Goal: Task Accomplishment & Management: Use online tool/utility

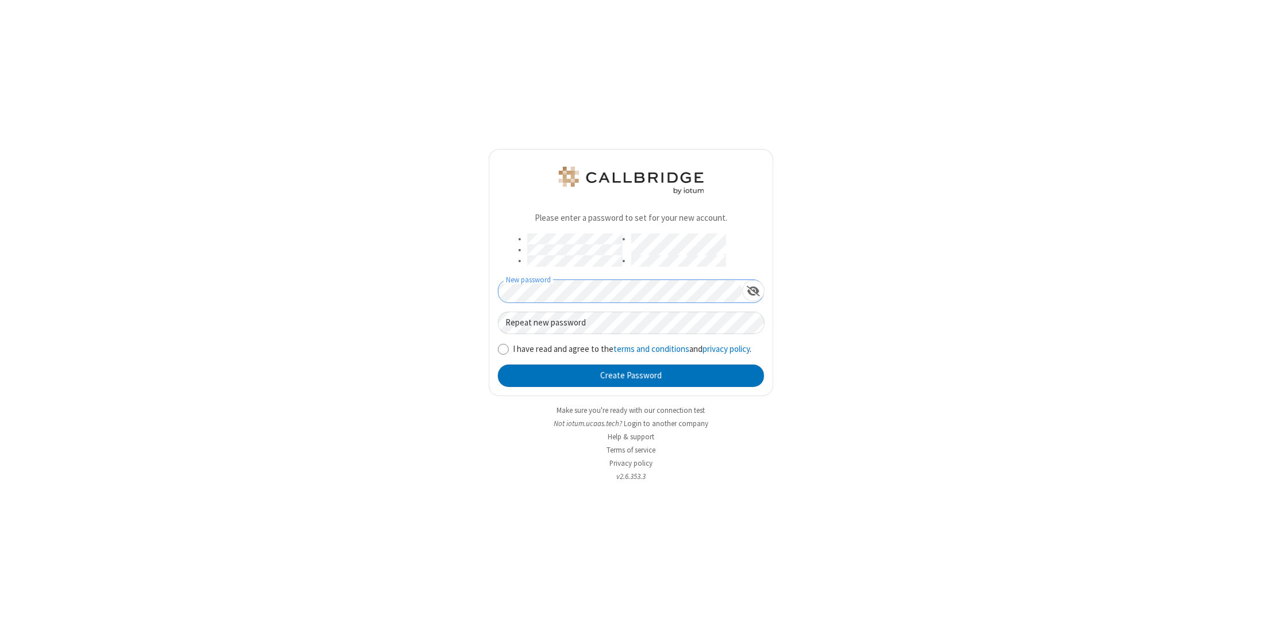
click at [602, 279] on form "Please enter a password to set for your new account. New password Repeat new pa…" at bounding box center [631, 299] width 266 height 175
drag, startPoint x: 868, startPoint y: 286, endPoint x: 832, endPoint y: 292, distance: 36.7
click at [868, 286] on div "Please enter a password to set for your new account. New password Repeat new pa…" at bounding box center [631, 320] width 1262 height 640
click at [549, 348] on label "I have read and agree to the terms and conditions and privacy policy ." at bounding box center [638, 349] width 251 height 13
click at [509, 348] on input "I have read and agree to the terms and conditions and privacy policy ." at bounding box center [503, 349] width 11 height 12
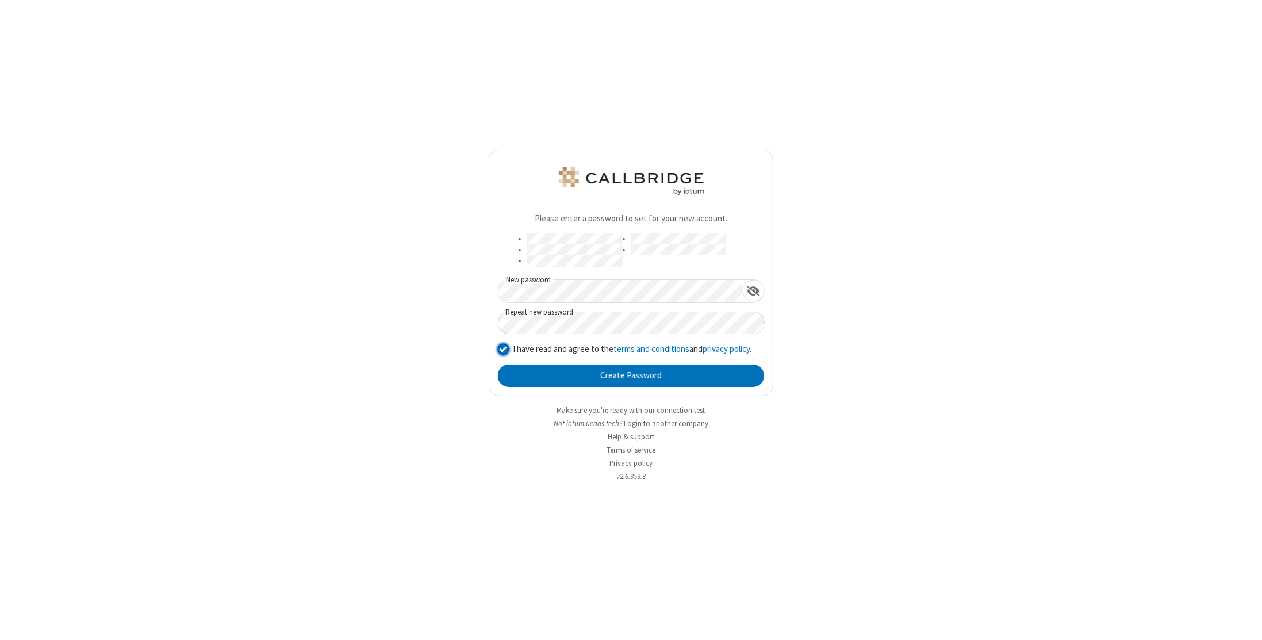
checkbox input "true"
click at [546, 377] on button "Create Password" at bounding box center [631, 376] width 266 height 23
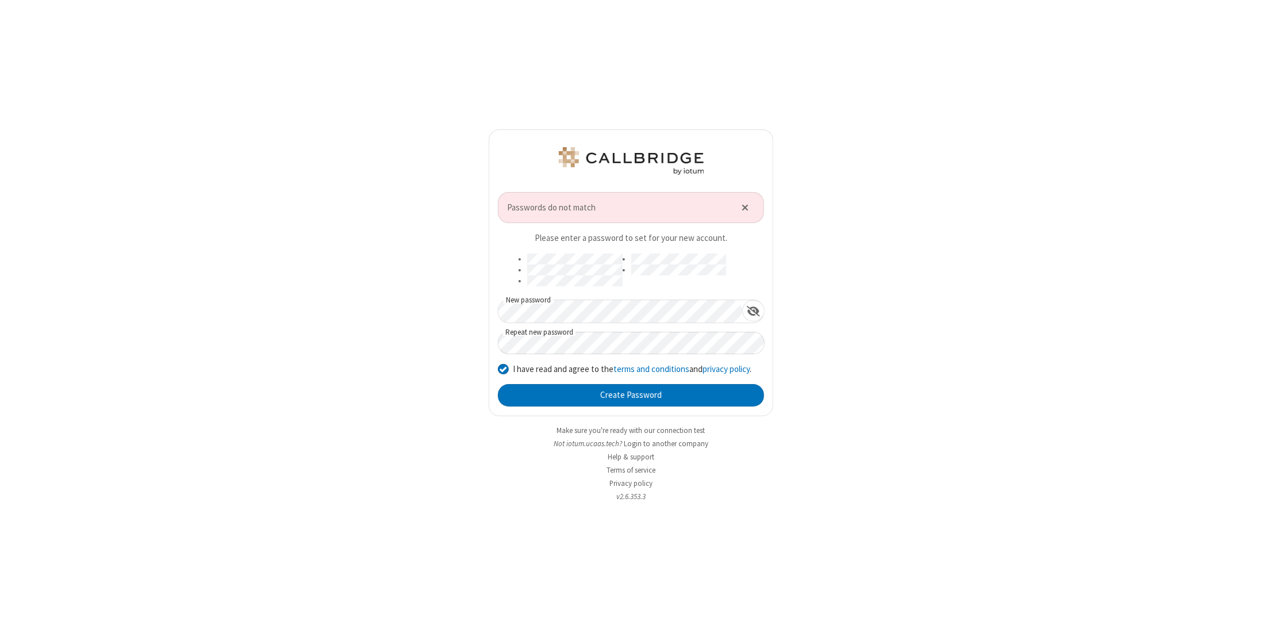
click at [428, 299] on div "Passwords do not match Please enter a password to set for your new account. New…" at bounding box center [631, 320] width 1262 height 640
click at [344, 302] on div "Passwords do not match Please enter a password to set for your new account. New…" at bounding box center [631, 320] width 1262 height 640
click at [580, 394] on button "Create Password" at bounding box center [631, 395] width 266 height 23
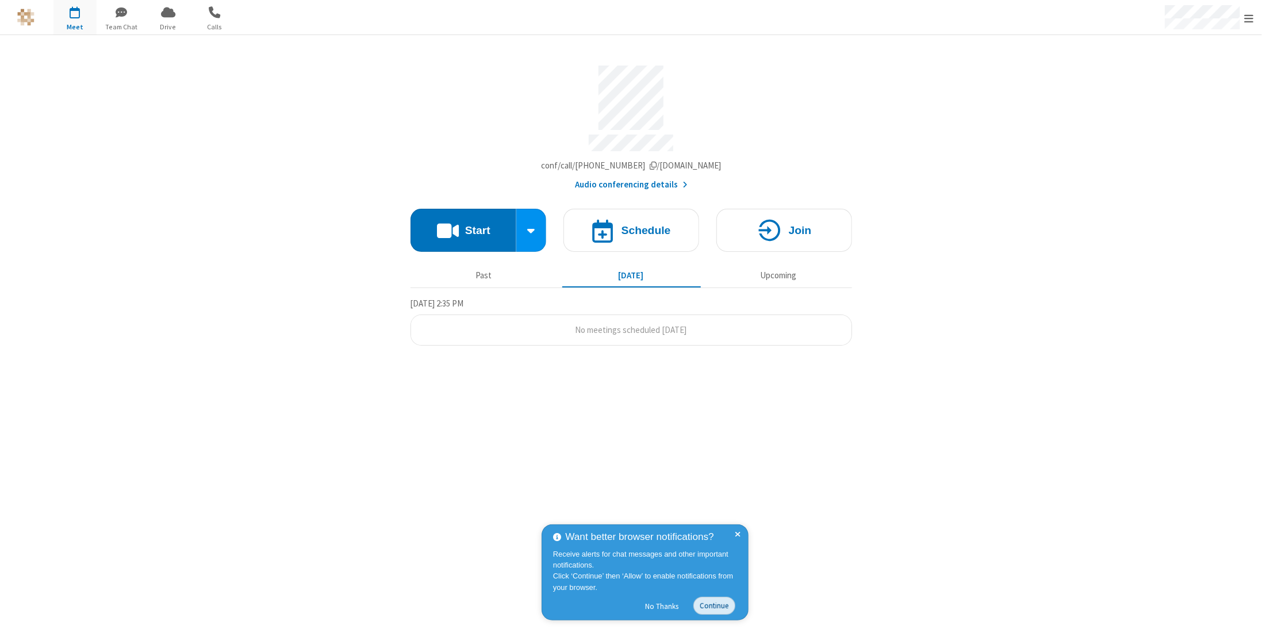
click at [714, 606] on button "Continue" at bounding box center [715, 606] width 42 height 18
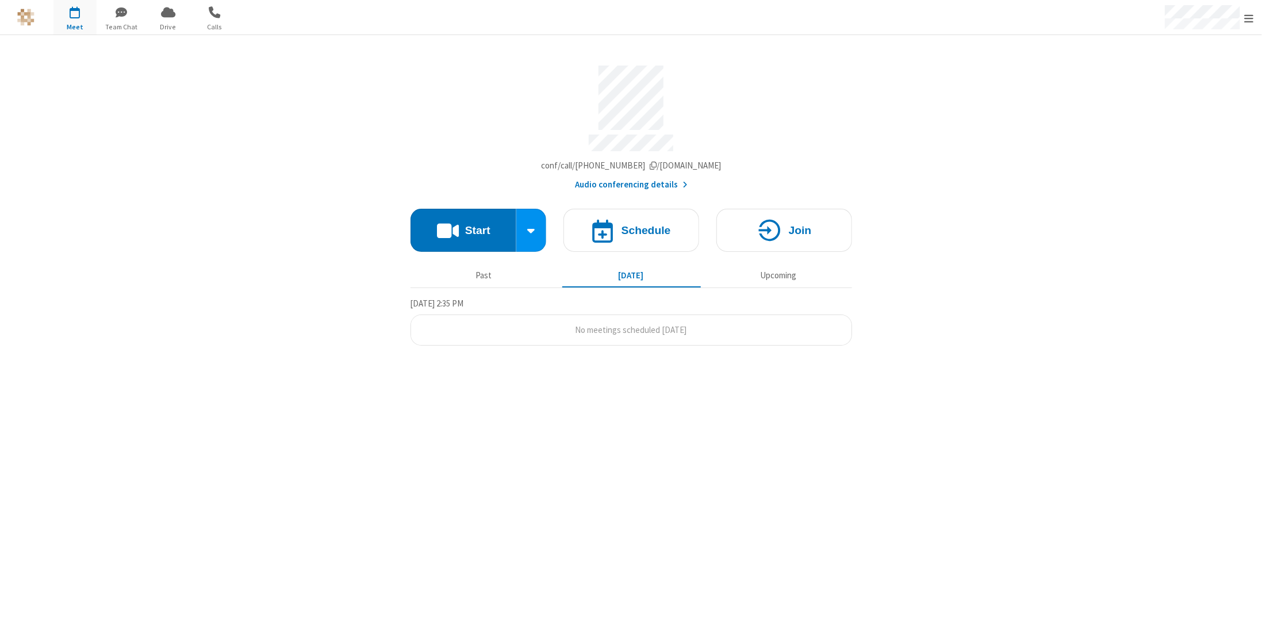
click at [861, 164] on section "Meeting link [DOMAIN_NAME]/conf/call/7717799 Audio conferencing details Start S…" at bounding box center [631, 337] width 1262 height 605
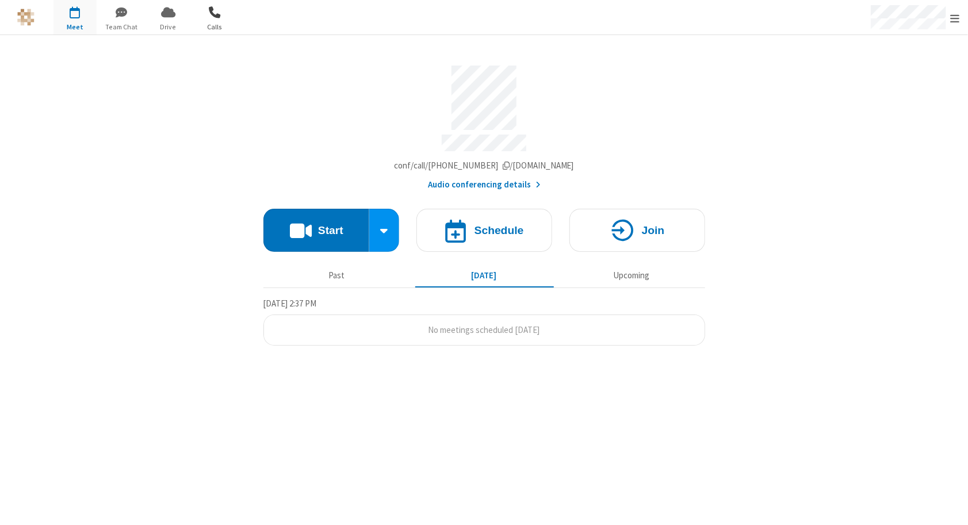
click at [212, 18] on span "button" at bounding box center [214, 12] width 43 height 20
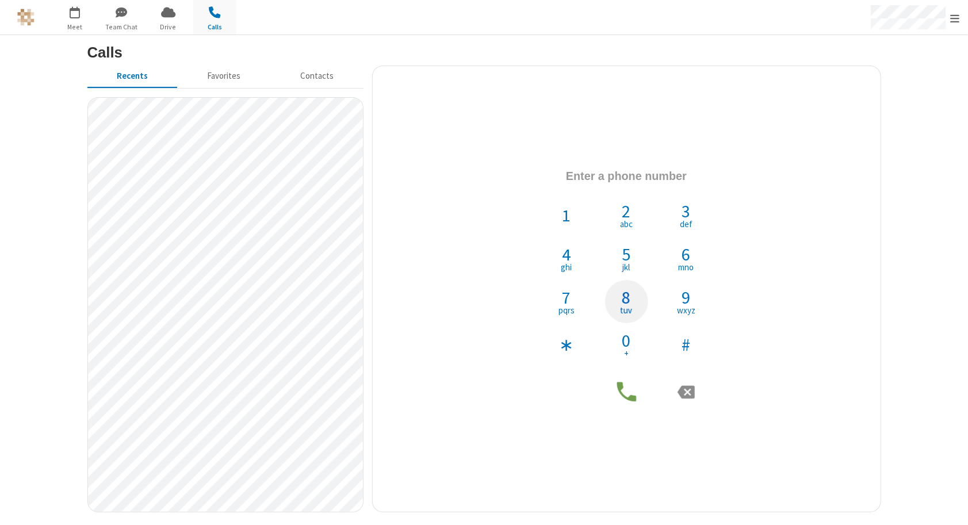
click at [625, 290] on span "8" at bounding box center [626, 297] width 9 height 17
click at [621, 258] on button "5 jkl" at bounding box center [626, 258] width 43 height 43
click at [577, 225] on button "1" at bounding box center [566, 215] width 43 height 43
click at [690, 263] on span "mno" at bounding box center [687, 267] width 16 height 9
click at [688, 356] on button "#" at bounding box center [686, 344] width 43 height 43
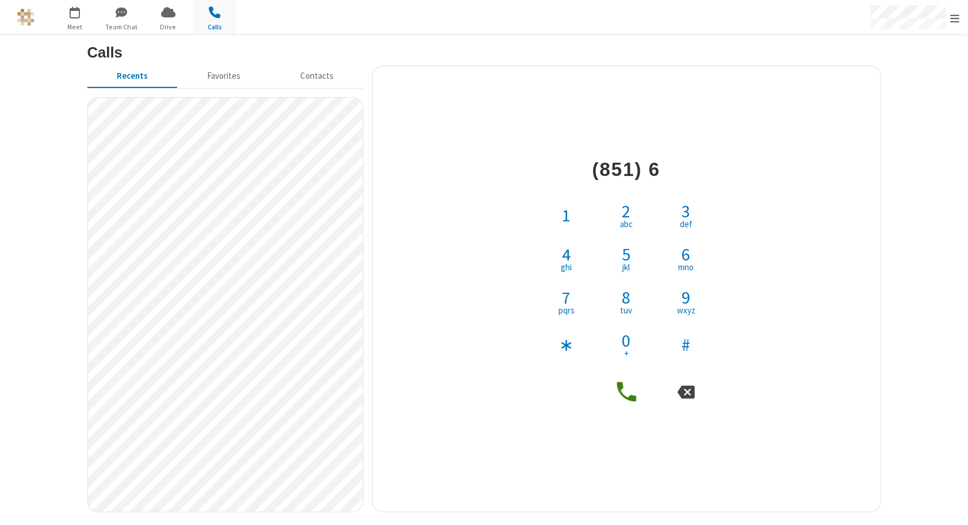
click at [685, 393] on icon at bounding box center [685, 392] width 17 height 17
click at [625, 393] on icon at bounding box center [627, 392] width 26 height 26
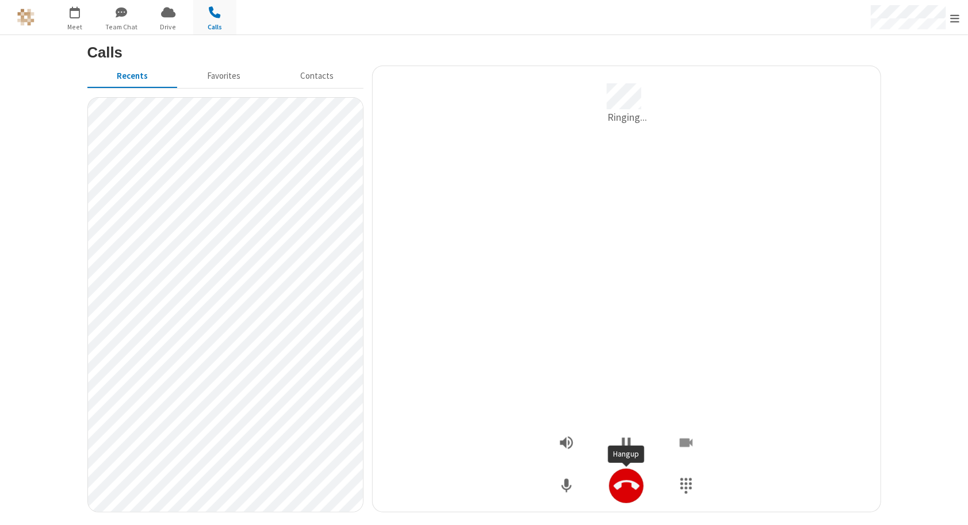
click at [623, 486] on icon "Hangup" at bounding box center [627, 486] width 26 height 26
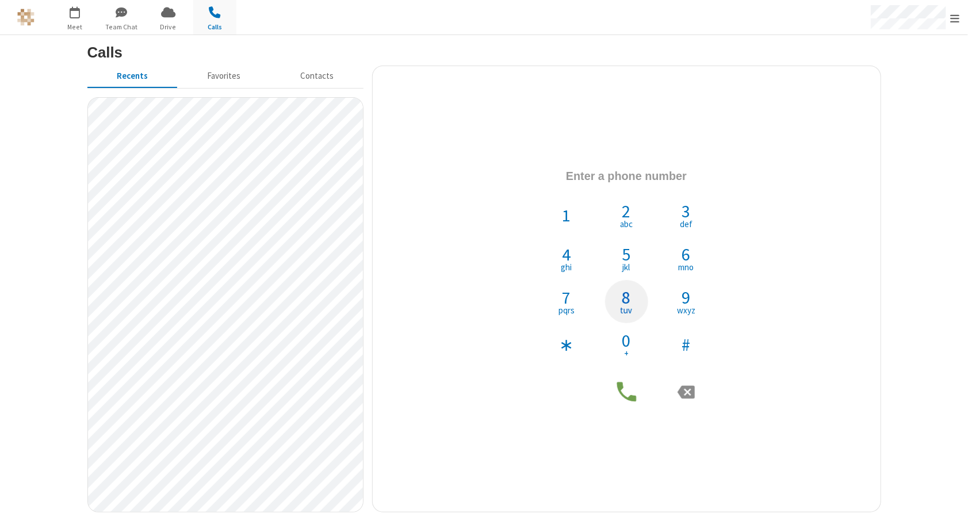
click at [625, 306] on span "tuv" at bounding box center [626, 310] width 12 height 9
click at [612, 269] on button "5 jkl" at bounding box center [626, 258] width 43 height 43
drag, startPoint x: 570, startPoint y: 226, endPoint x: 604, endPoint y: 235, distance: 35.2
click at [572, 225] on button "1" at bounding box center [566, 215] width 43 height 43
drag, startPoint x: 727, startPoint y: 252, endPoint x: 721, endPoint y: 253, distance: 6.4
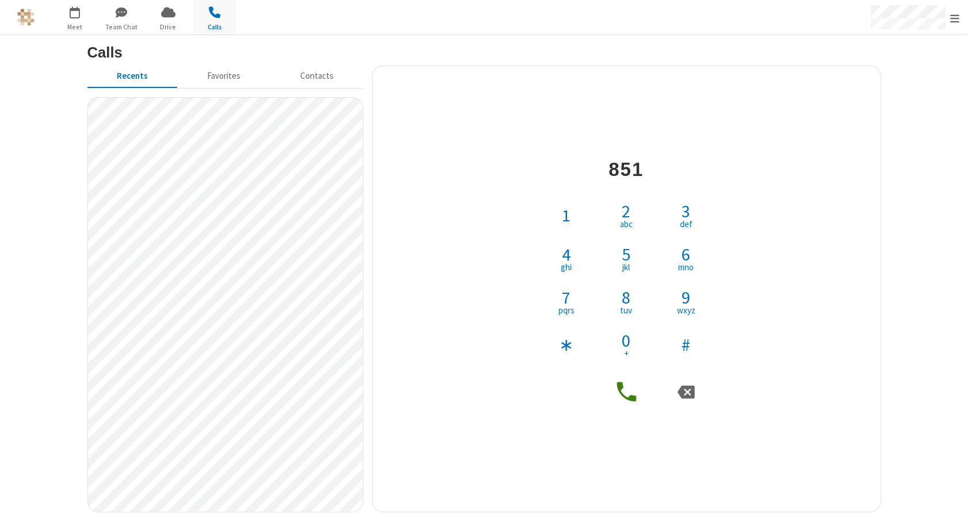
click at [727, 252] on div "851 1 2 abc 3 def 4 ghi 5 jkl 6 mno 7 pqrs 8 tuv 9 wxyz ∗ 0 + #" at bounding box center [626, 288] width 491 height 258
click at [698, 258] on button "6 mno" at bounding box center [686, 258] width 43 height 43
click at [628, 397] on icon at bounding box center [626, 392] width 20 height 20
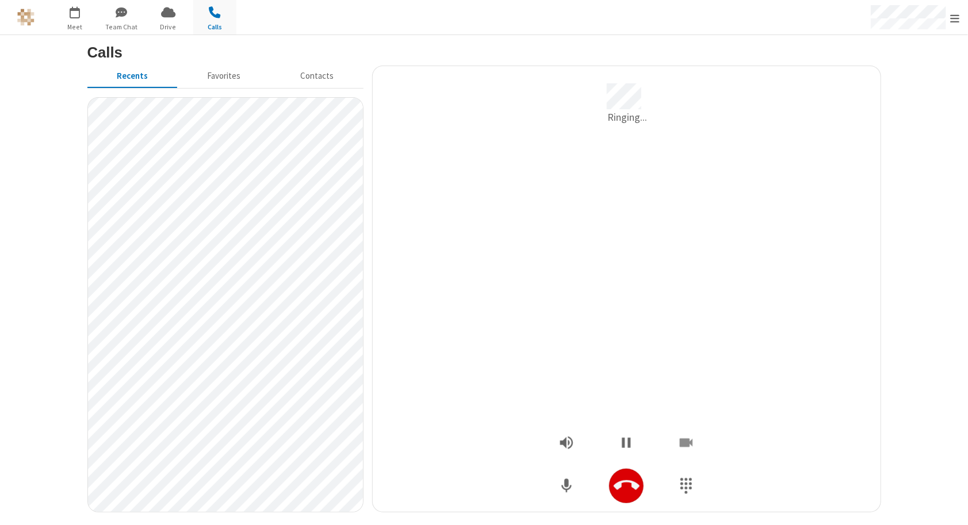
click at [638, 493] on button "Hangup" at bounding box center [626, 486] width 35 height 35
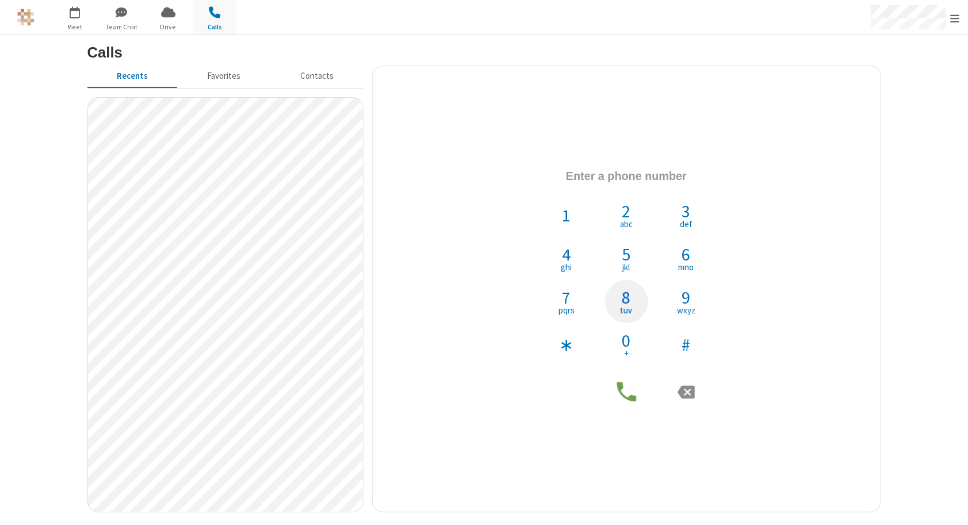
click at [625, 290] on span "8" at bounding box center [626, 297] width 9 height 17
click at [623, 258] on span "5" at bounding box center [626, 254] width 9 height 17
drag, startPoint x: 569, startPoint y: 213, endPoint x: 681, endPoint y: 246, distance: 117.4
click at [573, 213] on button "1" at bounding box center [566, 215] width 43 height 43
click at [705, 255] on button "6 mno" at bounding box center [686, 258] width 43 height 43
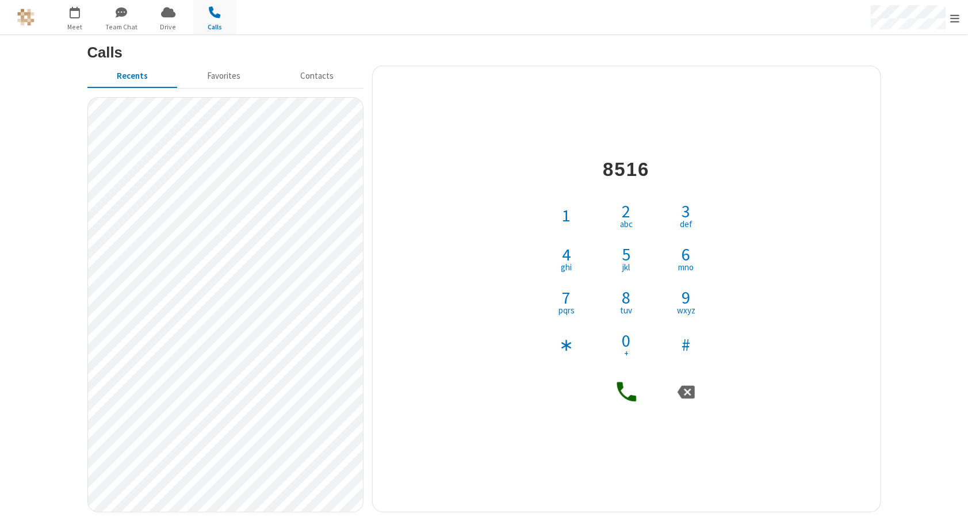
drag, startPoint x: 620, startPoint y: 400, endPoint x: 630, endPoint y: 405, distance: 10.8
click at [621, 400] on icon at bounding box center [627, 392] width 26 height 26
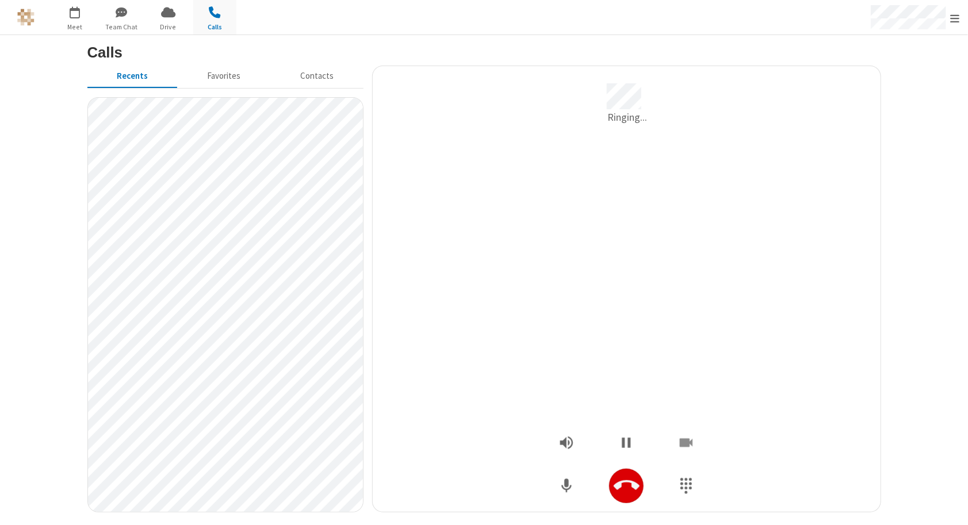
click at [618, 482] on icon "Hangup" at bounding box center [627, 485] width 26 height 10
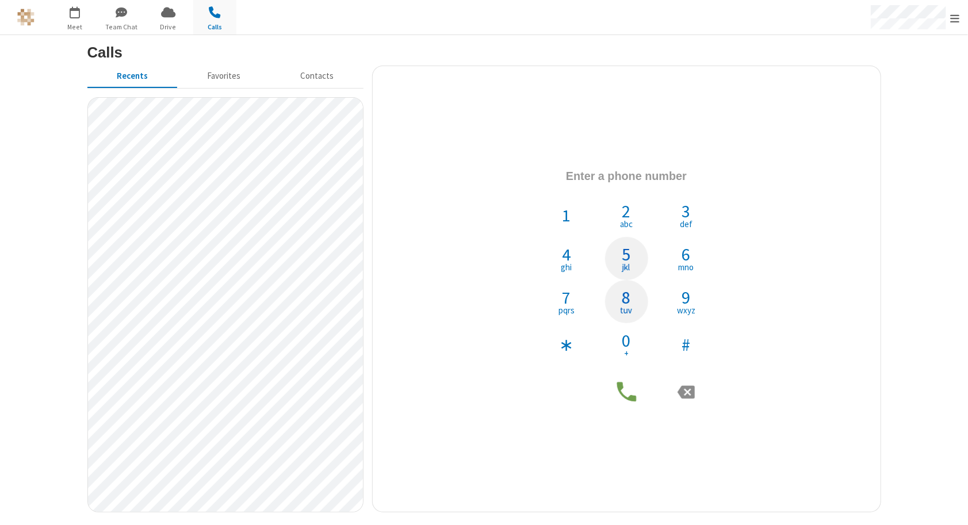
drag, startPoint x: 633, startPoint y: 293, endPoint x: 628, endPoint y: 262, distance: 31.4
click at [632, 293] on button "8 tuv" at bounding box center [626, 301] width 43 height 43
drag, startPoint x: 628, startPoint y: 262, endPoint x: 583, endPoint y: 209, distance: 69.4
click at [628, 263] on span "jkl" at bounding box center [626, 267] width 7 height 9
click at [574, 203] on button "1" at bounding box center [566, 215] width 43 height 43
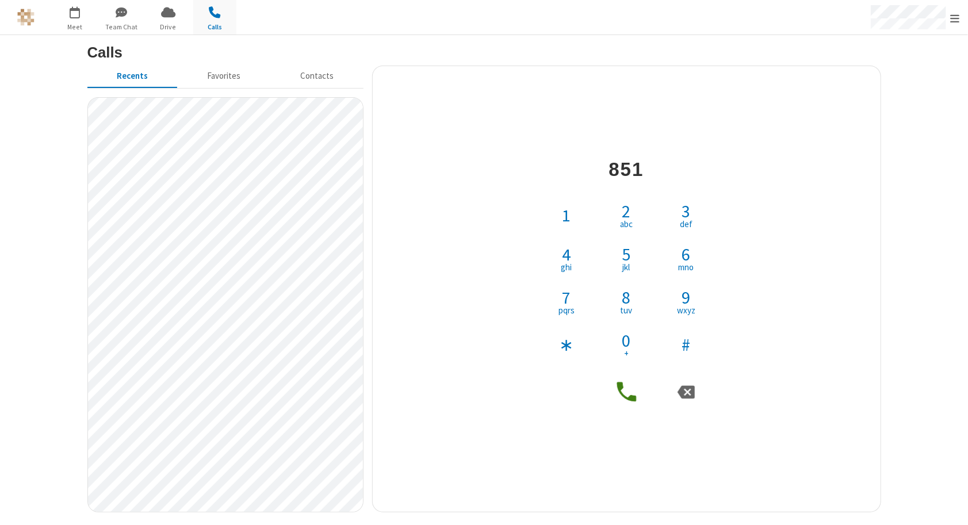
click at [656, 237] on div "1 2 abc 3 def 4 ghi 5 jkl 6 mno 7 pqrs 8 tuv 9 wxyz ∗ 0 + #" at bounding box center [626, 280] width 173 height 173
click at [676, 255] on button "6 mno" at bounding box center [686, 258] width 43 height 43
click at [618, 403] on icon at bounding box center [627, 392] width 26 height 26
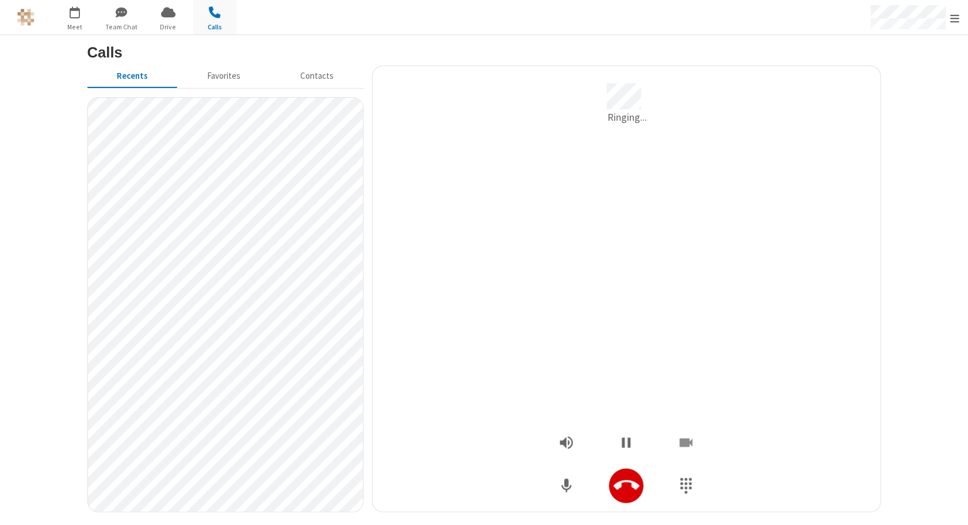
click at [626, 485] on icon "Hangup" at bounding box center [627, 486] width 26 height 26
